Goal: Information Seeking & Learning: Learn about a topic

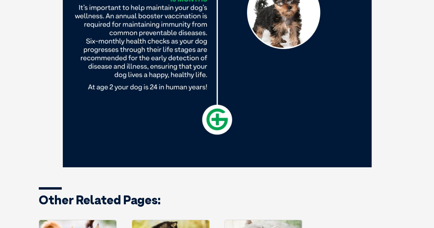
scroll to position [1086, 0]
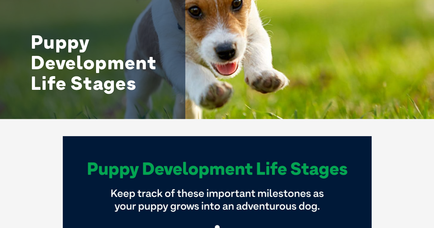
click at [403, 10] on div "Puppy Development Life Stages" at bounding box center [217, 24] width 434 height 188
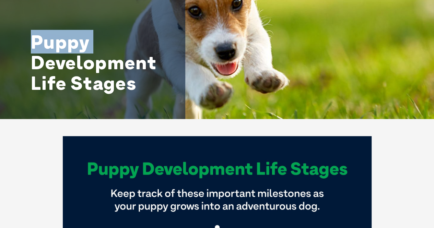
click at [403, 9] on div "Puppy Development Life Stages" at bounding box center [217, 24] width 434 height 188
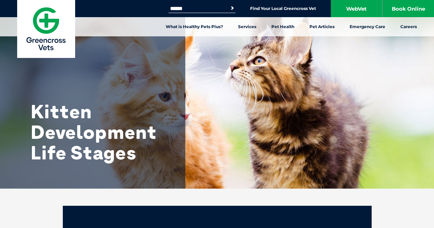
drag, startPoint x: 0, startPoint y: 0, endPoint x: 386, endPoint y: -30, distance: 387.4
